Goal: Transaction & Acquisition: Purchase product/service

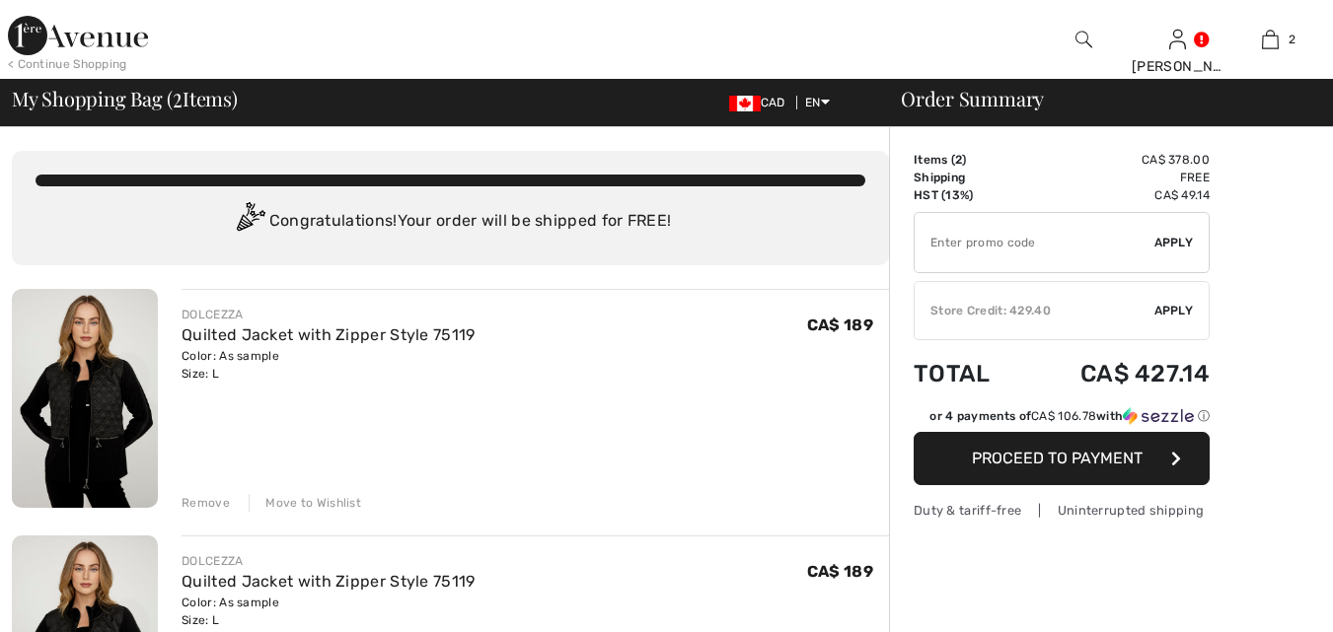
click at [207, 500] on div "Remove" at bounding box center [205, 503] width 48 height 18
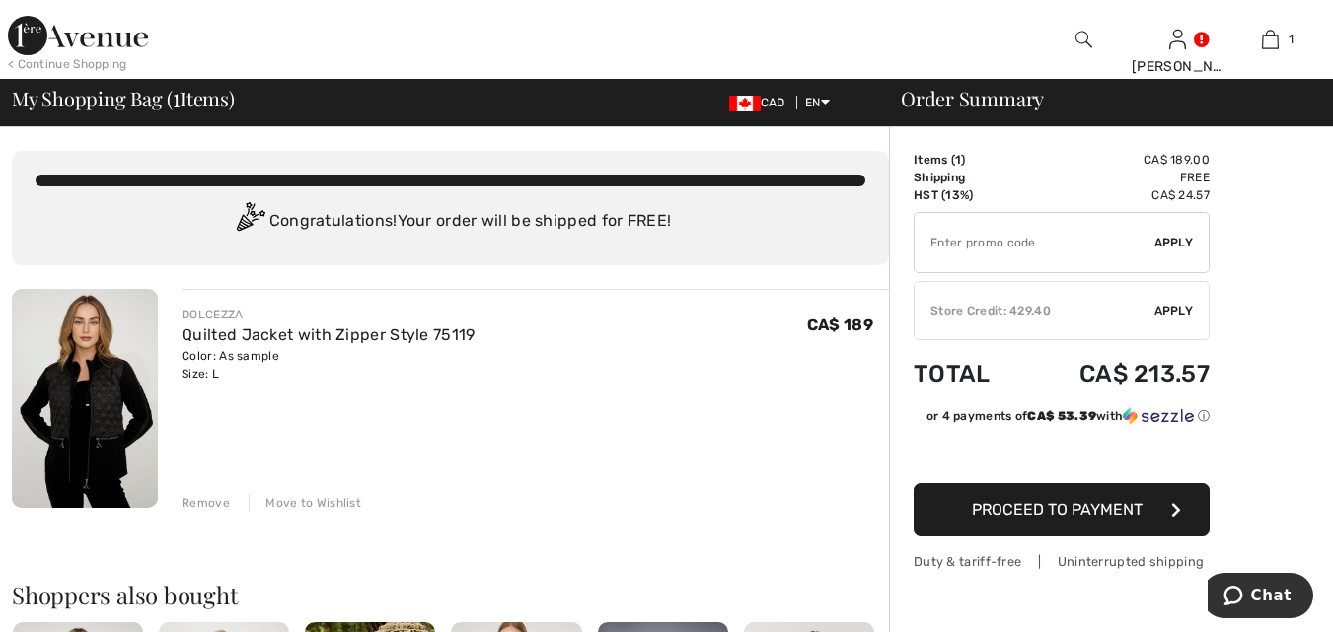
click at [1176, 304] on span "Apply" at bounding box center [1173, 311] width 39 height 18
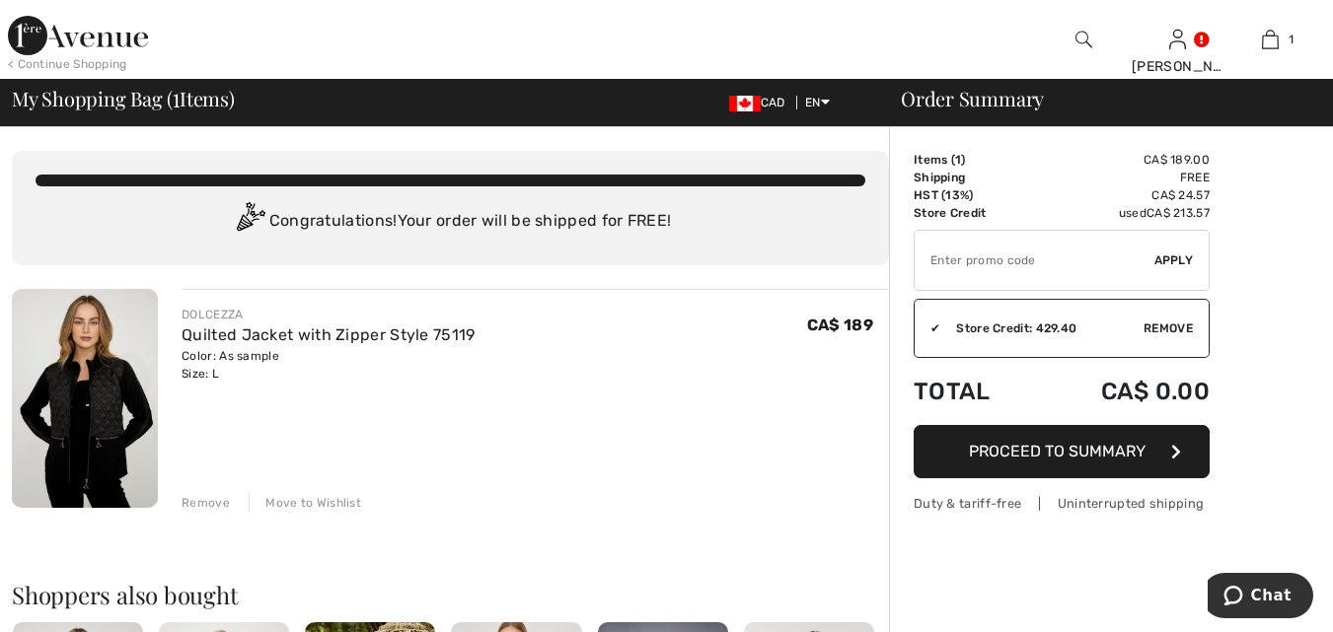
click at [1102, 452] on span "Proceed to Summary" at bounding box center [1057, 451] width 177 height 19
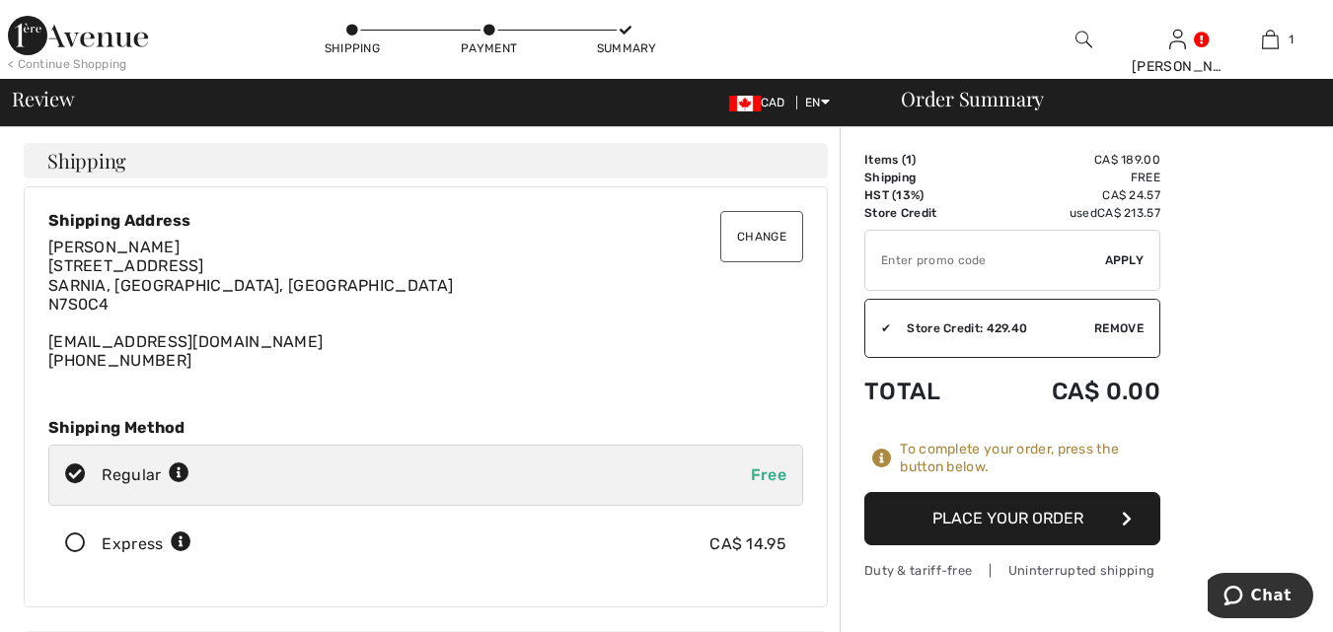
click at [1037, 512] on button "Place Your Order" at bounding box center [1012, 518] width 296 height 53
